Goal: Navigation & Orientation: Find specific page/section

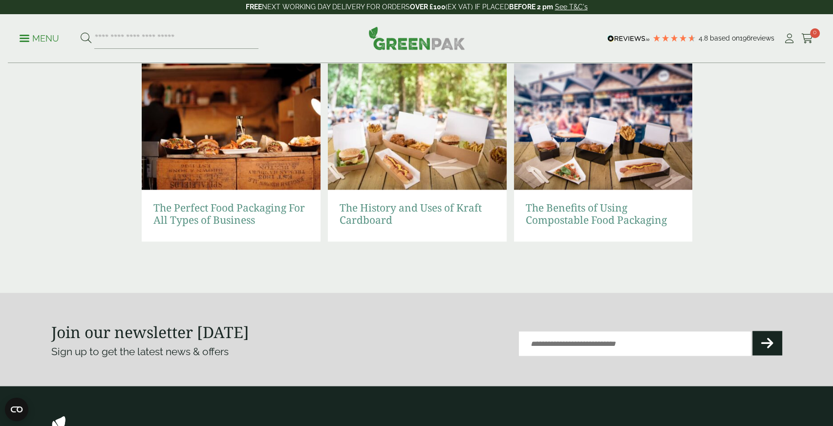
scroll to position [2226, 0]
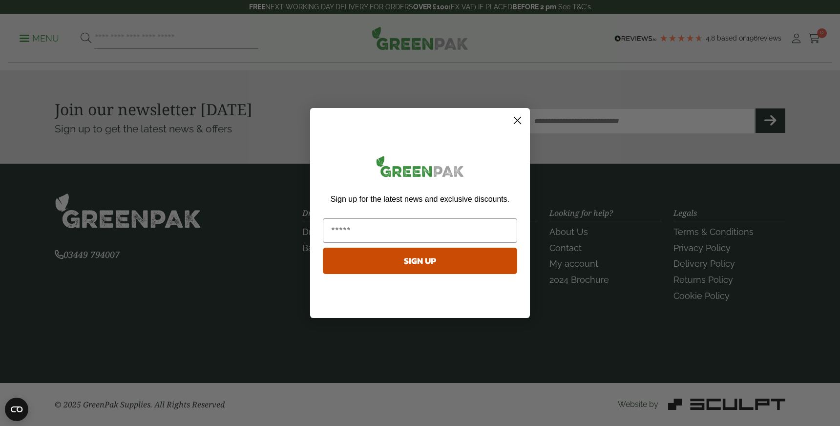
click at [512, 120] on circle "Close dialog" at bounding box center [518, 120] width 16 height 16
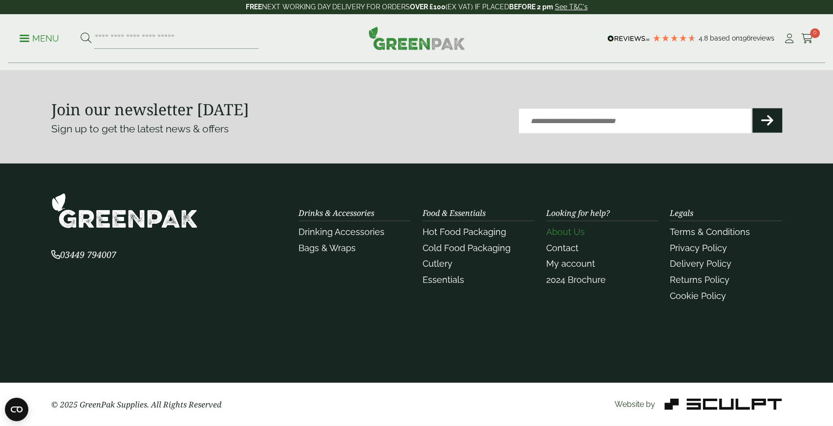
click at [568, 233] on link "About Us" at bounding box center [565, 232] width 39 height 10
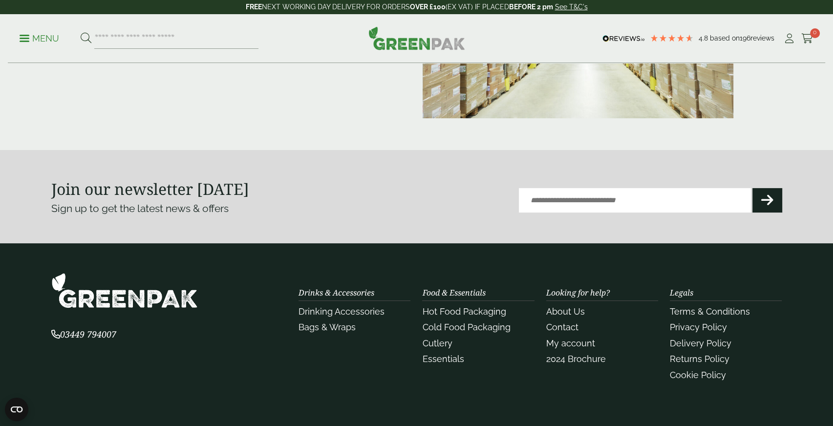
scroll to position [255, 0]
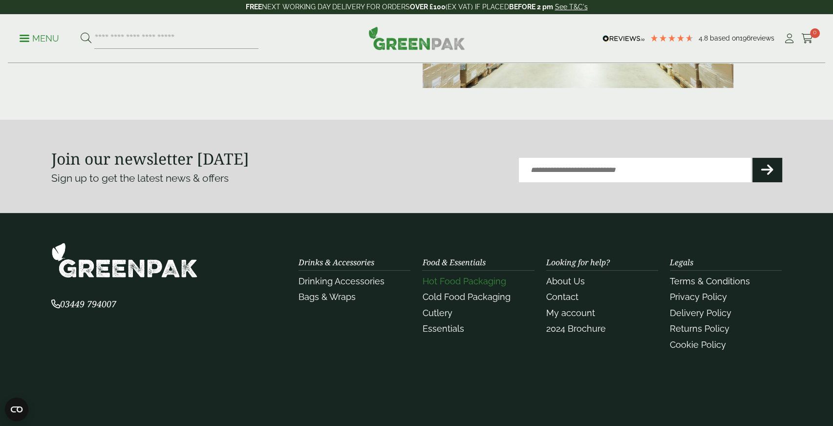
click at [449, 283] on link "Hot Food Packaging" at bounding box center [464, 281] width 84 height 10
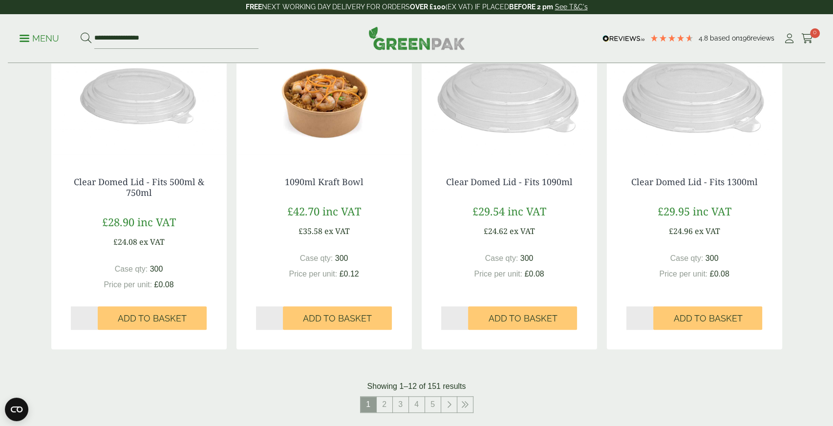
scroll to position [832, 0]
